Goal: Task Accomplishment & Management: Complete application form

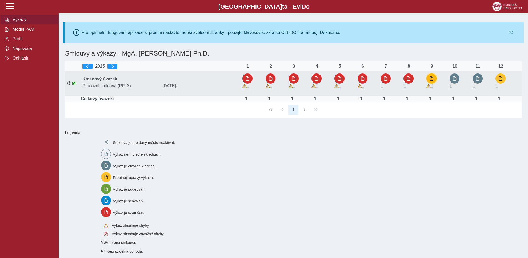
click at [433, 79] on span "button" at bounding box center [432, 78] width 4 height 4
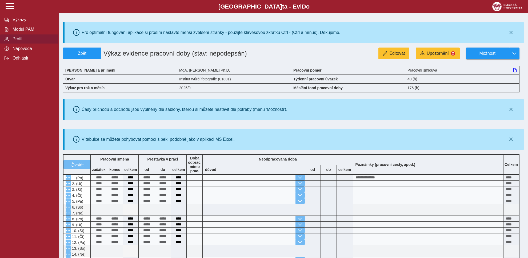
click at [14, 41] on span "Profil" at bounding box center [32, 39] width 43 height 5
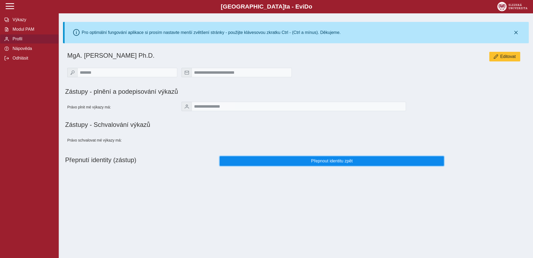
click at [327, 161] on span "Přepnout identitu zpět" at bounding box center [331, 161] width 215 height 5
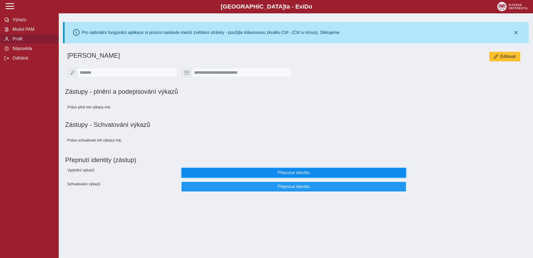
click at [293, 174] on span "Přepnout identitu" at bounding box center [293, 172] width 215 height 5
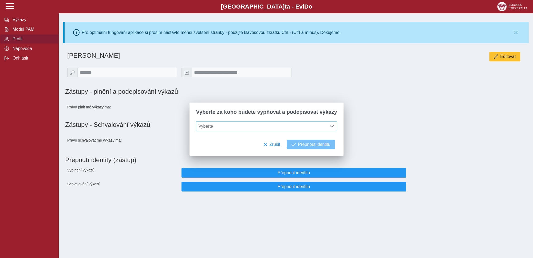
click at [330, 126] on span at bounding box center [332, 126] width 4 height 4
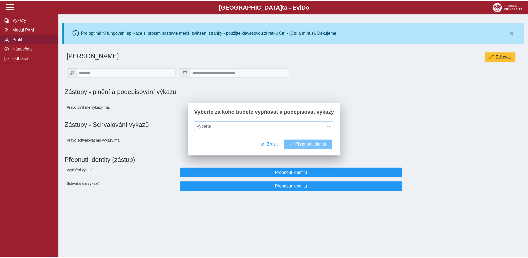
scroll to position [3, 22]
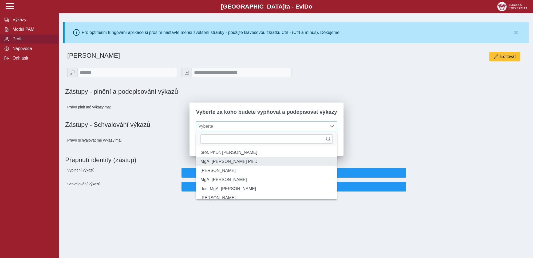
click at [232, 164] on li "MgA. [PERSON_NAME] Ph.D." at bounding box center [266, 161] width 140 height 9
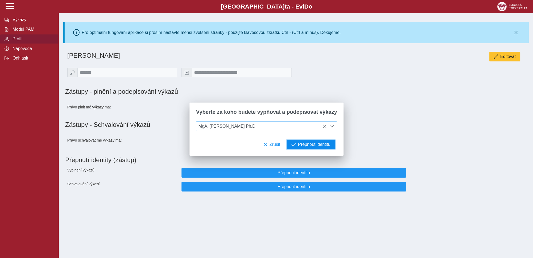
click at [305, 143] on span "Přepnout identitu" at bounding box center [314, 144] width 32 height 5
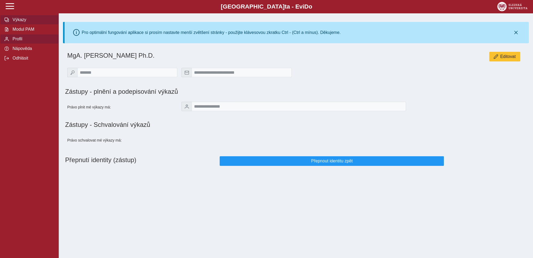
click at [23, 22] on span "Výkazy" at bounding box center [32, 19] width 43 height 5
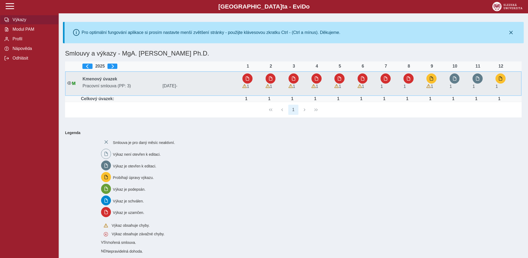
click at [428, 81] on div "1" at bounding box center [434, 83] width 15 height 20
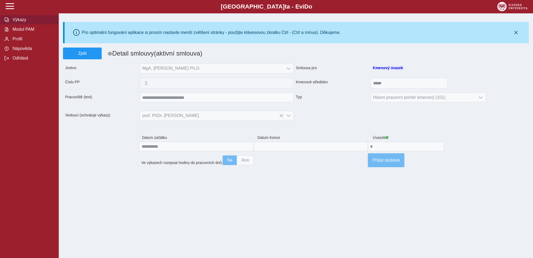
click at [19, 22] on span "Výkazy" at bounding box center [32, 19] width 43 height 5
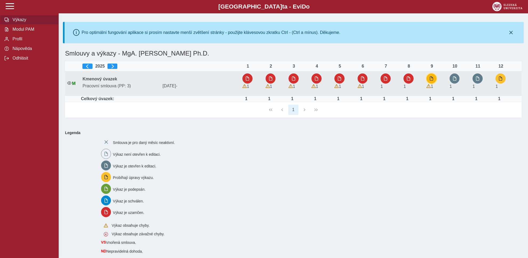
click at [432, 79] on span "button" at bounding box center [432, 78] width 4 height 4
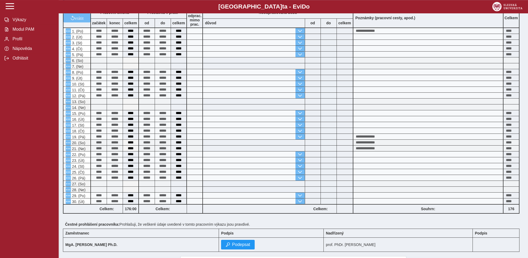
scroll to position [171, 0]
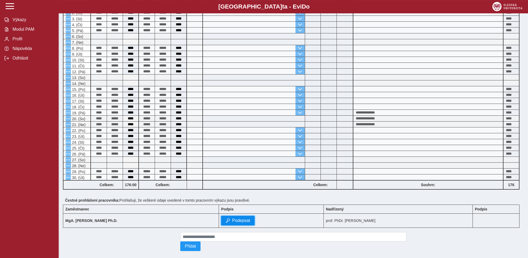
click at [249, 219] on span "Podepsat" at bounding box center [241, 220] width 18 height 5
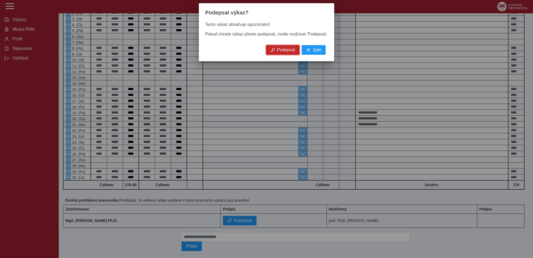
click at [283, 52] on span "Podepsat" at bounding box center [286, 50] width 18 height 5
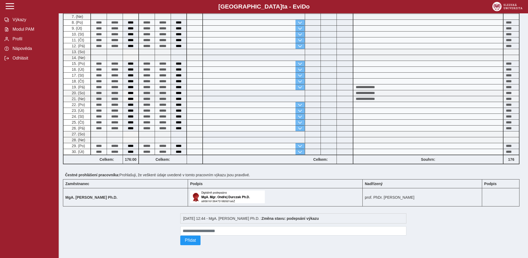
scroll to position [0, 0]
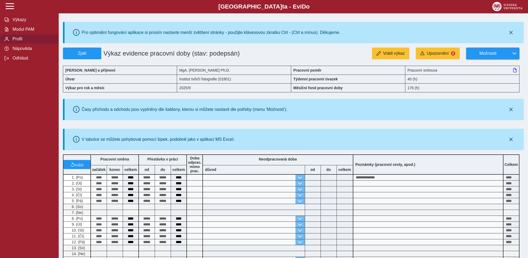
click at [16, 41] on span "Profil" at bounding box center [32, 39] width 43 height 5
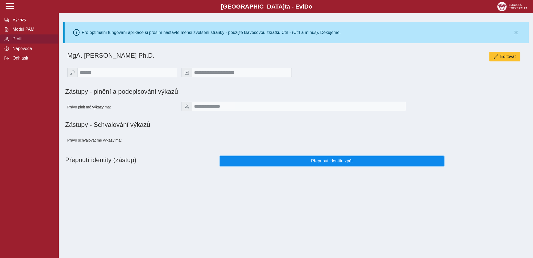
click at [324, 163] on span "Přepnout identitu zpět" at bounding box center [331, 161] width 215 height 5
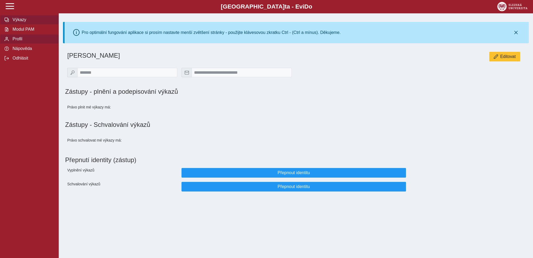
click at [21, 22] on span "Výkazy" at bounding box center [32, 19] width 43 height 5
